Goal: Obtain resource: Obtain resource

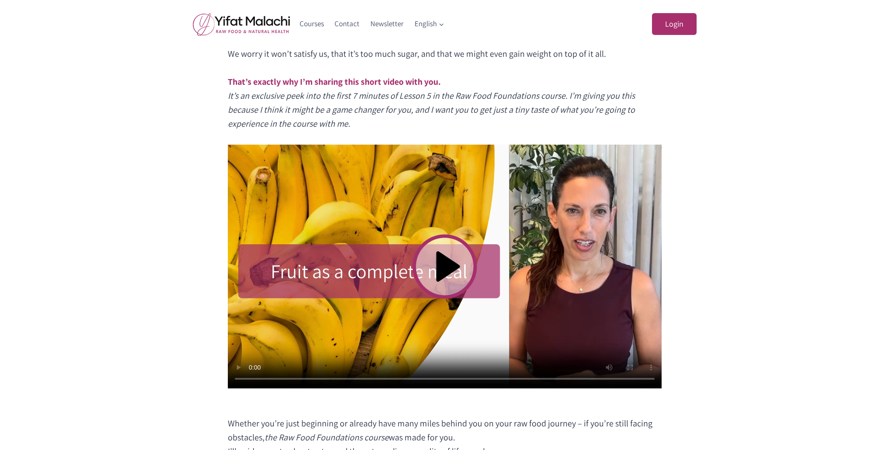
scroll to position [378, 0]
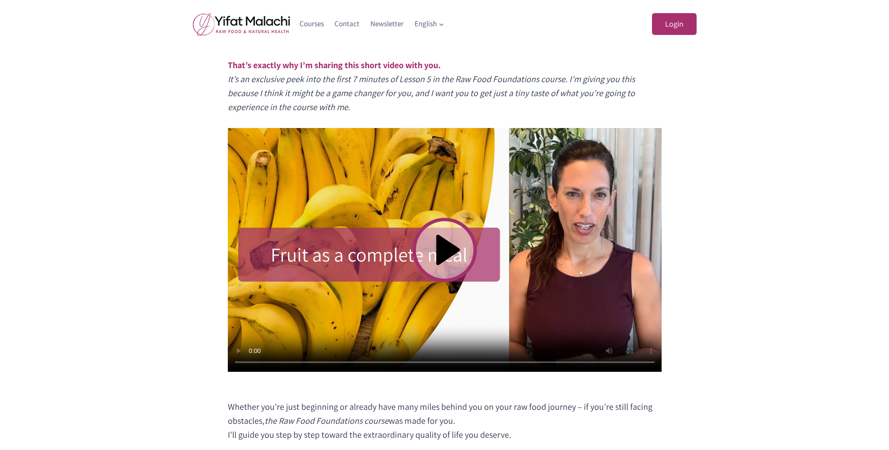
click at [447, 249] on video at bounding box center [445, 250] width 434 height 244
click at [447, 251] on video at bounding box center [445, 250] width 434 height 244
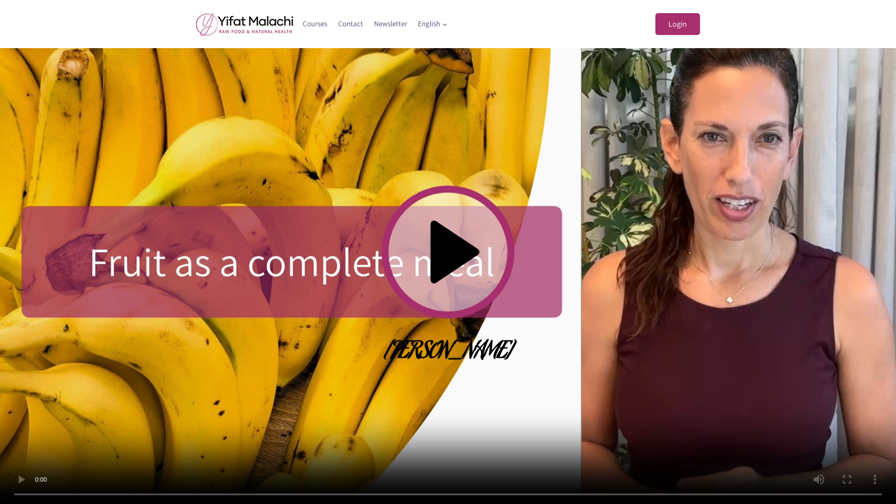
click at [466, 251] on video at bounding box center [448, 252] width 896 height 504
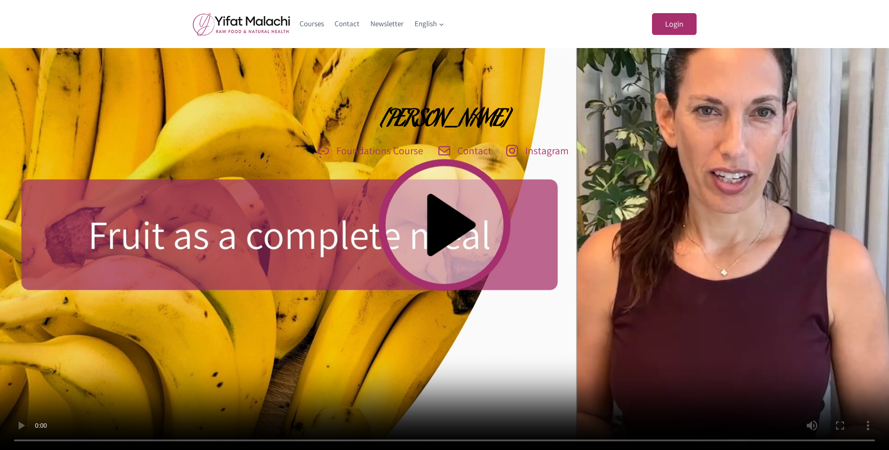
scroll to position [559, 0]
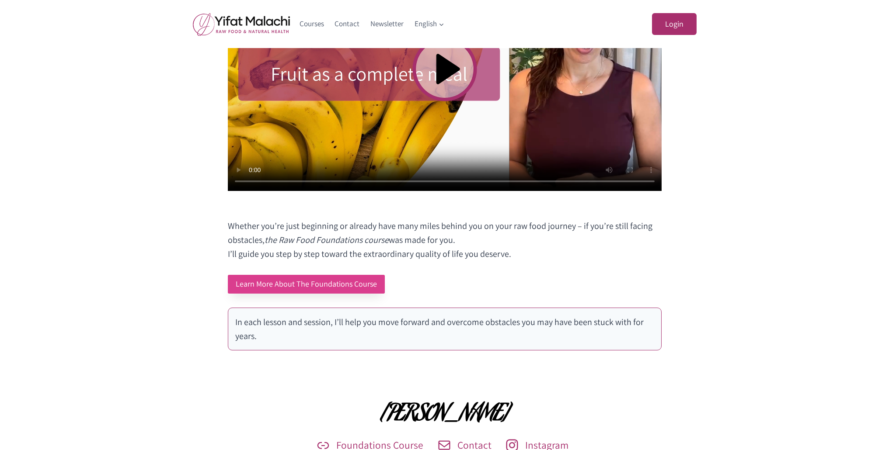
click at [357, 294] on link "Learn More About The Foundations Course" at bounding box center [306, 284] width 157 height 19
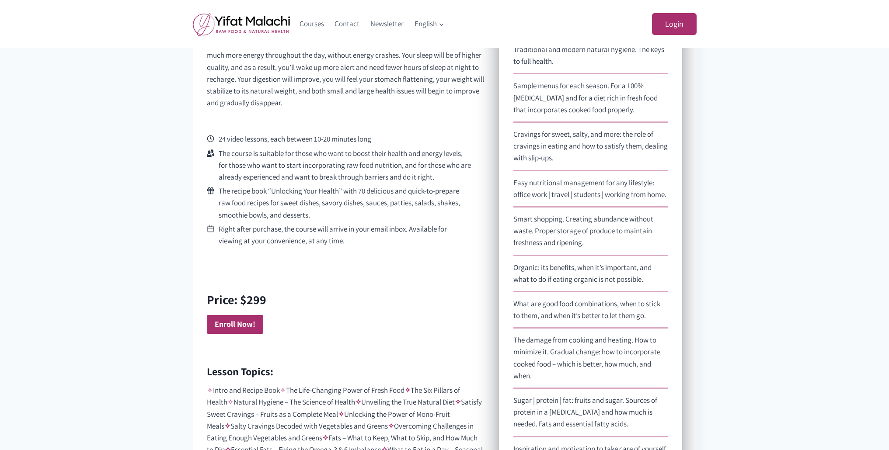
scroll to position [374, 0]
click at [318, 23] on link "Courses" at bounding box center [311, 24] width 35 height 21
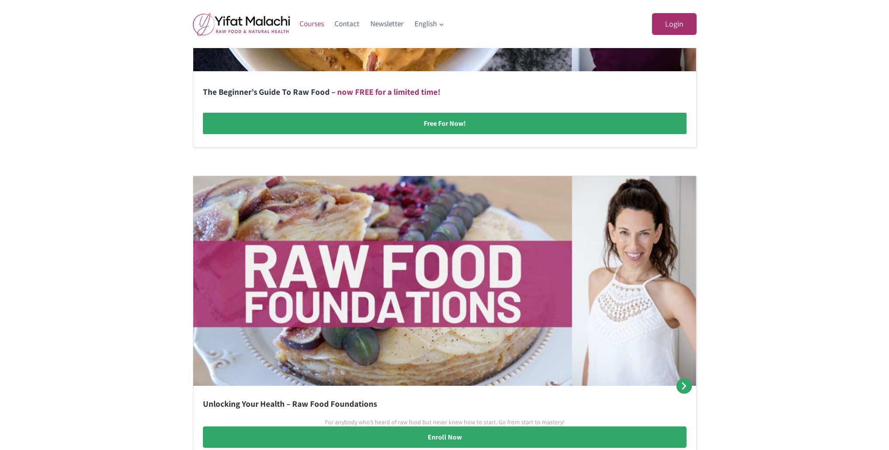
scroll to position [351, 0]
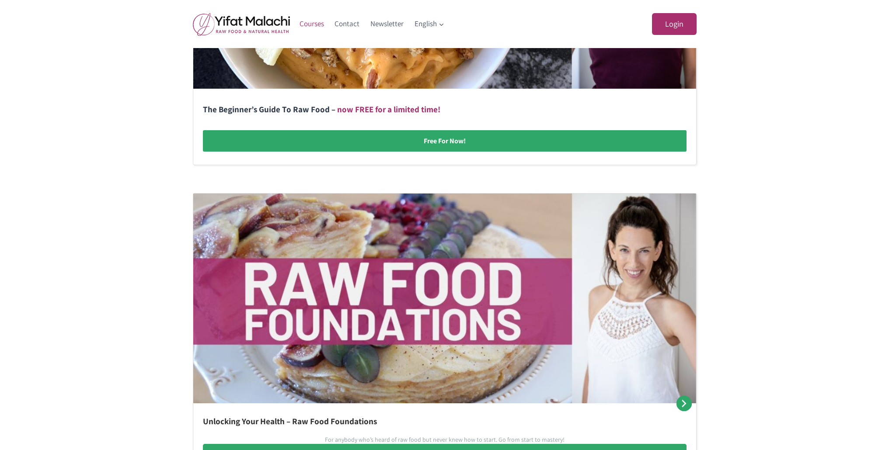
click at [381, 160] on link at bounding box center [444, 22] width 503 height 286
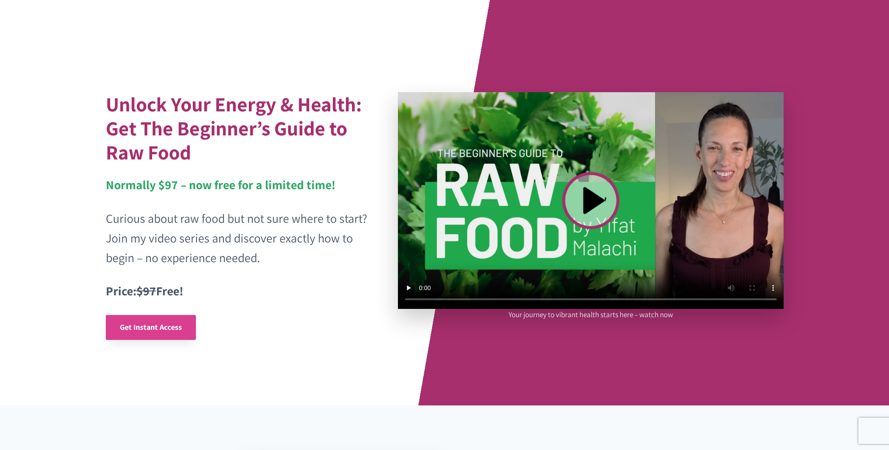
click at [182, 332] on span "Get Instant Access" at bounding box center [151, 327] width 62 height 10
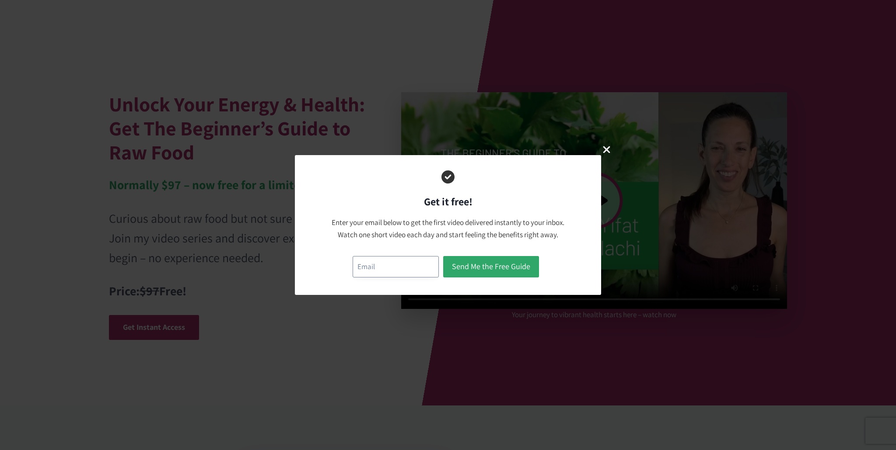
click at [362, 272] on input "email" at bounding box center [395, 266] width 86 height 21
type input "[EMAIL_ADDRESS][DOMAIN_NAME]"
click at [467, 261] on button "Send Me the Free Guide" at bounding box center [491, 266] width 96 height 21
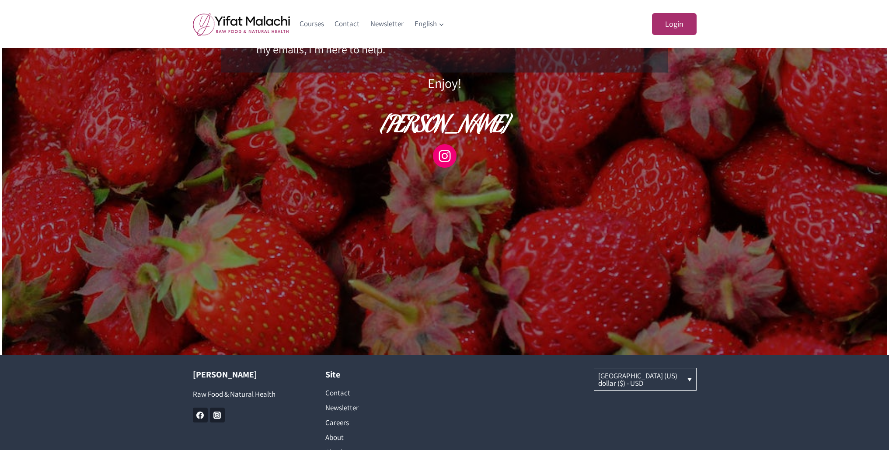
scroll to position [231, 0]
